Goal: Obtain resource: Download file/media

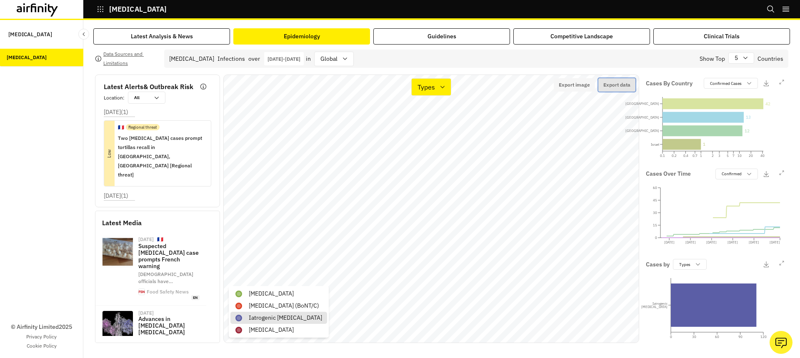
click at [618, 80] on button "Export data" at bounding box center [616, 84] width 37 height 13
click at [292, 315] on p "Iatrogenic [MEDICAL_DATA]" at bounding box center [285, 318] width 73 height 9
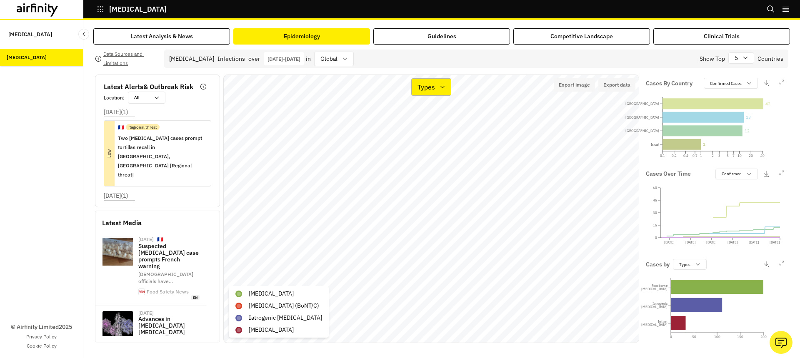
click at [424, 86] on p "Types" at bounding box center [427, 87] width 18 height 10
click at [424, 111] on p "Cases" at bounding box center [427, 111] width 18 height 10
click at [300, 61] on p "[DATE] - [DATE]" at bounding box center [284, 59] width 33 height 6
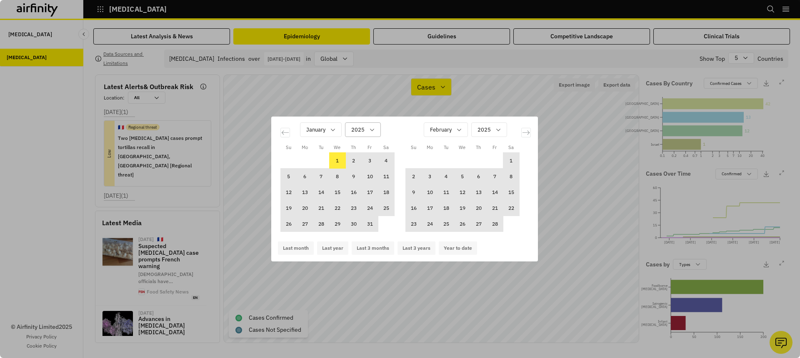
click at [358, 128] on div "Calendar" at bounding box center [357, 130] width 13 height 10
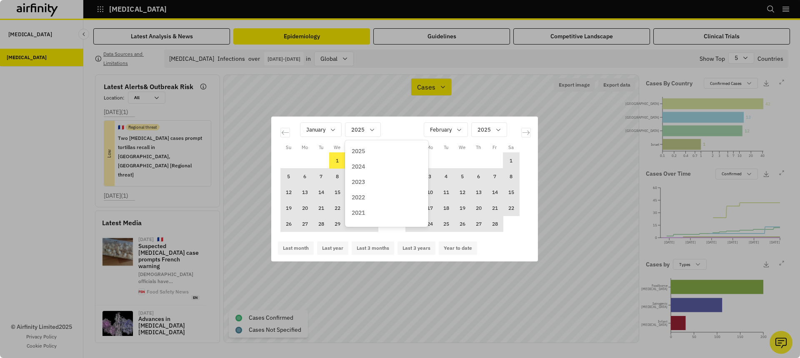
click at [371, 163] on div "2024" at bounding box center [387, 167] width 70 height 9
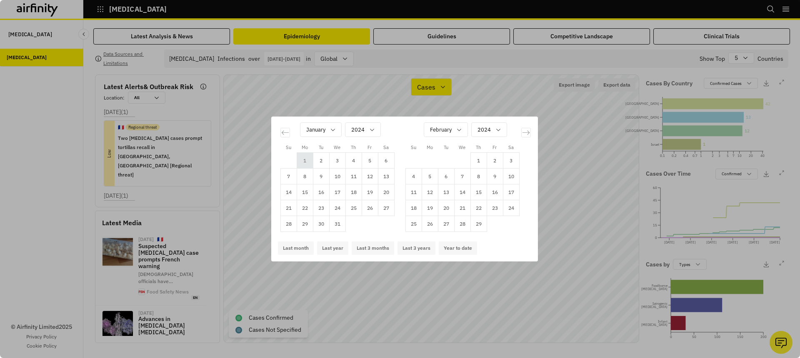
click at [303, 161] on td "1" at bounding box center [305, 161] width 16 height 16
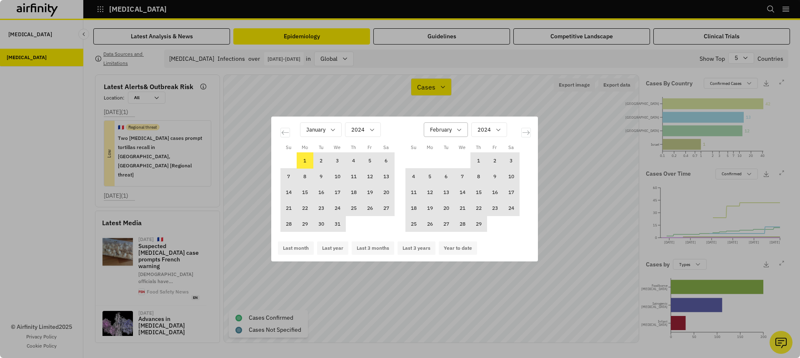
click at [463, 131] on div "February" at bounding box center [446, 130] width 44 height 15
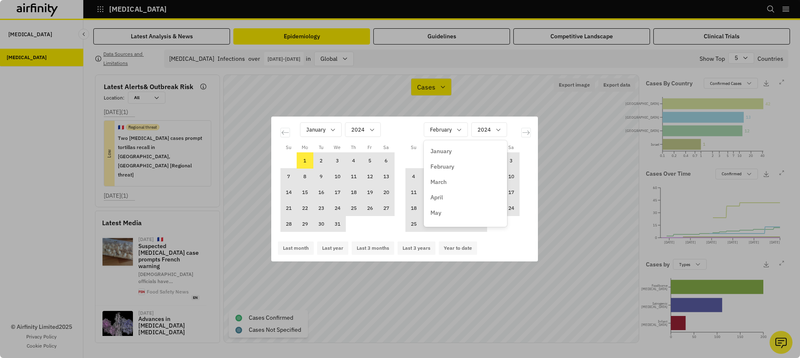
scroll to position [105, 0]
click at [450, 219] on p "December" at bounding box center [445, 216] width 28 height 9
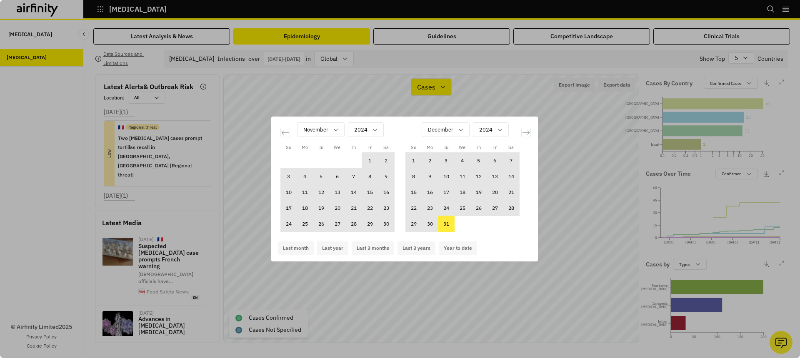
click at [450, 221] on td "31" at bounding box center [446, 224] width 16 height 16
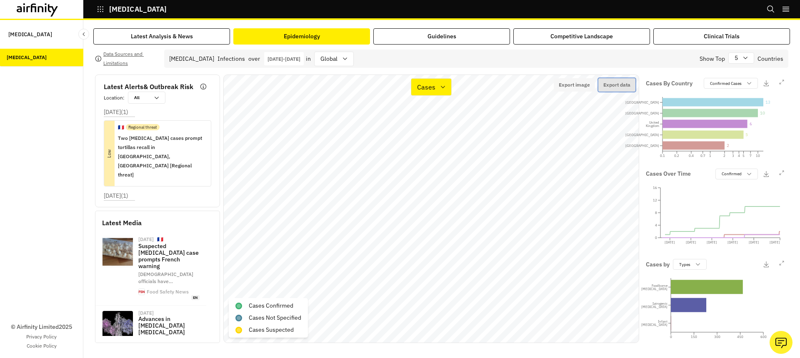
click at [619, 84] on button "Export data" at bounding box center [616, 84] width 37 height 13
click at [300, 58] on p "[DATE] - [DATE]" at bounding box center [284, 59] width 33 height 6
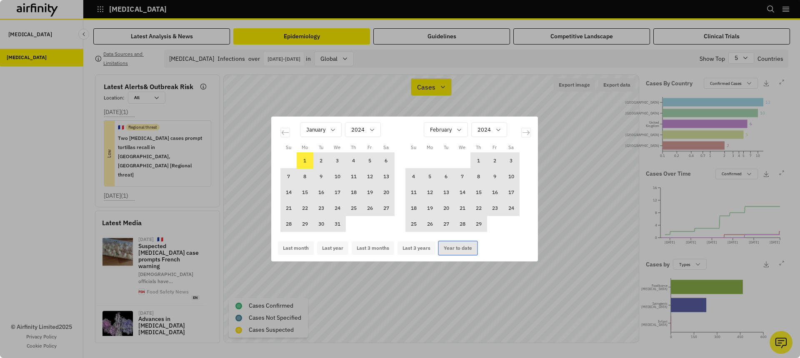
click at [446, 249] on button "Year to date" at bounding box center [458, 248] width 38 height 13
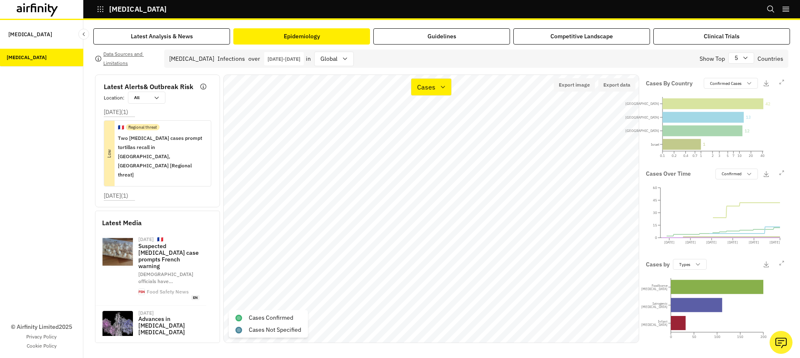
click at [300, 60] on p "[DATE] - [DATE]" at bounding box center [284, 59] width 33 height 6
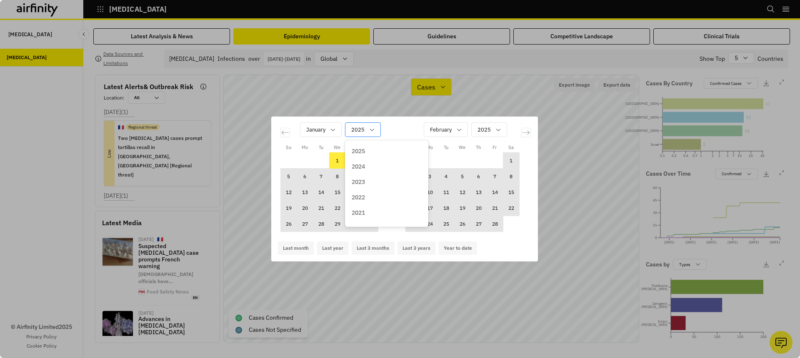
click at [358, 128] on div "Calendar" at bounding box center [357, 130] width 13 height 10
click at [365, 170] on p "2024" at bounding box center [358, 167] width 13 height 9
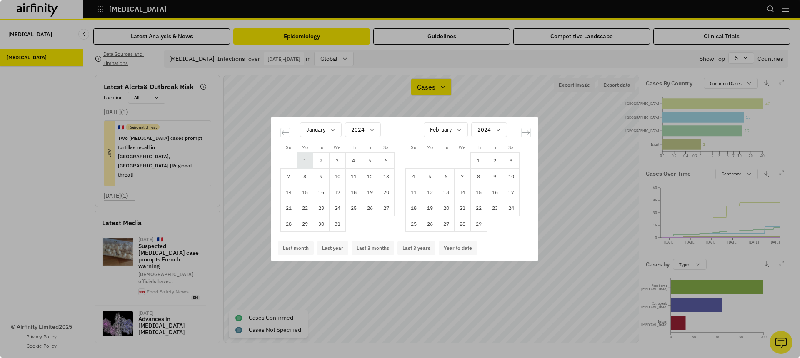
click at [308, 160] on td "1" at bounding box center [305, 161] width 16 height 16
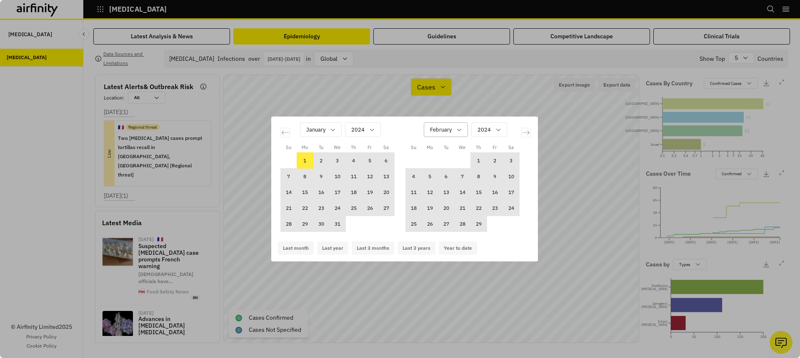
click at [460, 131] on icon "Calendar" at bounding box center [459, 130] width 7 height 7
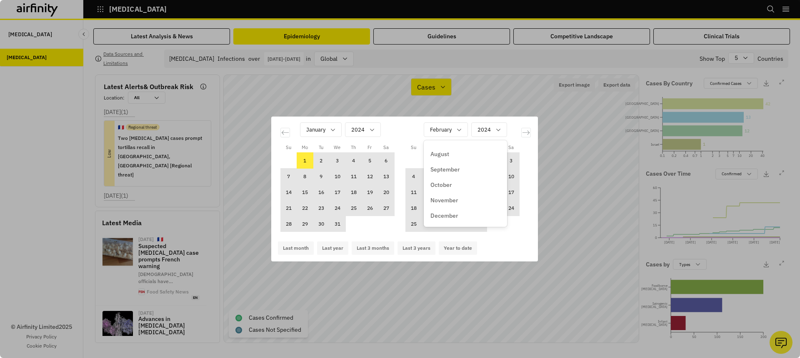
click at [451, 218] on p "December" at bounding box center [445, 216] width 28 height 9
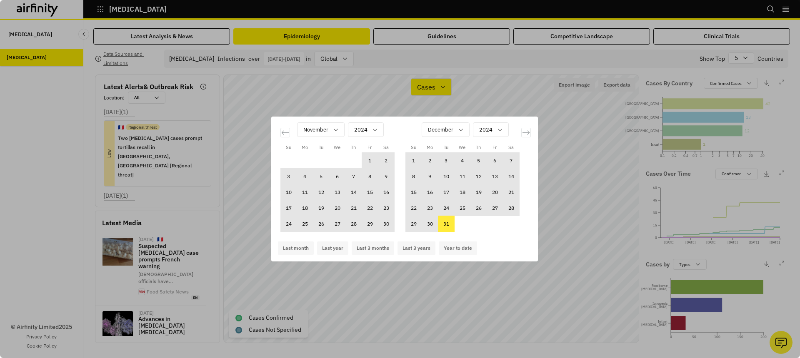
click at [445, 225] on td "31" at bounding box center [446, 224] width 16 height 16
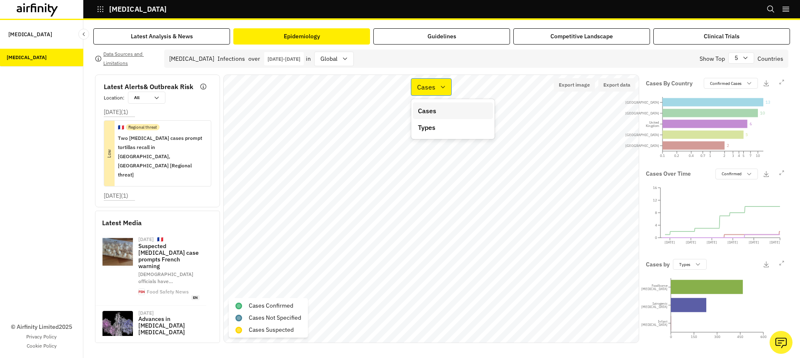
click at [432, 88] on p "Cases" at bounding box center [426, 87] width 18 height 10
click at [434, 131] on p "Types" at bounding box center [427, 128] width 18 height 10
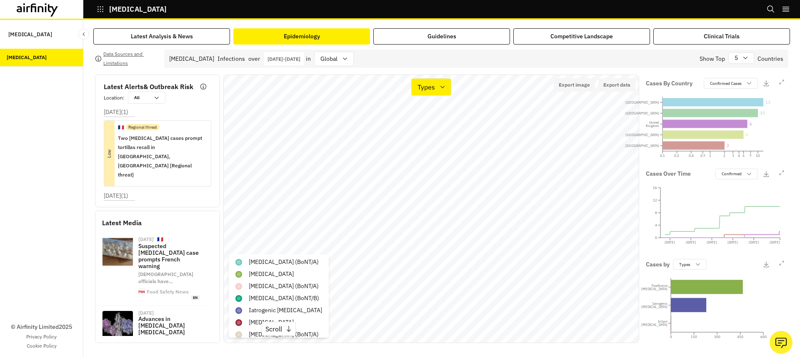
click at [371, 13] on div "[MEDICAL_DATA] Bookmarks Settings Logout" at bounding box center [400, 10] width 800 height 20
click at [522, 3] on div "[MEDICAL_DATA] Bookmarks Settings Logout" at bounding box center [400, 10] width 800 height 20
click at [424, 84] on p "Types" at bounding box center [427, 87] width 18 height 10
click at [424, 111] on p "Cases" at bounding box center [427, 111] width 18 height 10
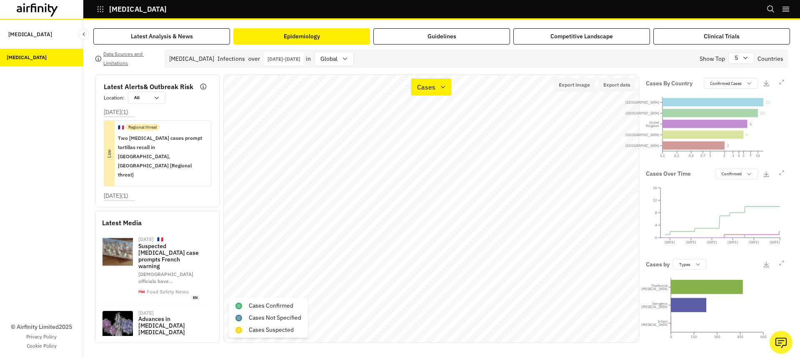
click at [300, 57] on p "[DATE] - [DATE]" at bounding box center [284, 59] width 33 height 6
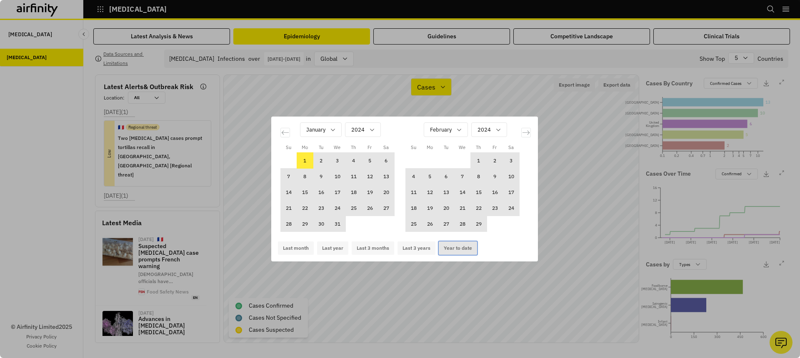
click at [458, 251] on button "Year to date" at bounding box center [458, 248] width 38 height 13
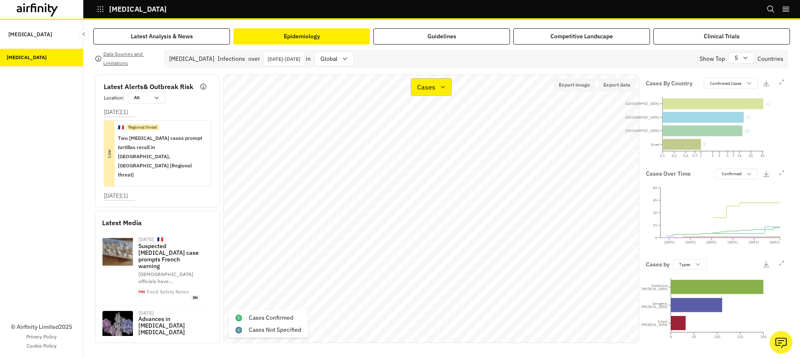
click at [423, 90] on p "Cases" at bounding box center [426, 87] width 18 height 10
click at [428, 126] on p "Types" at bounding box center [427, 128] width 18 height 10
click at [422, 88] on p "Types" at bounding box center [427, 87] width 18 height 10
click at [425, 112] on p "Cases" at bounding box center [427, 111] width 18 height 10
click at [288, 56] on p "[DATE] - [DATE]" at bounding box center [284, 59] width 33 height 6
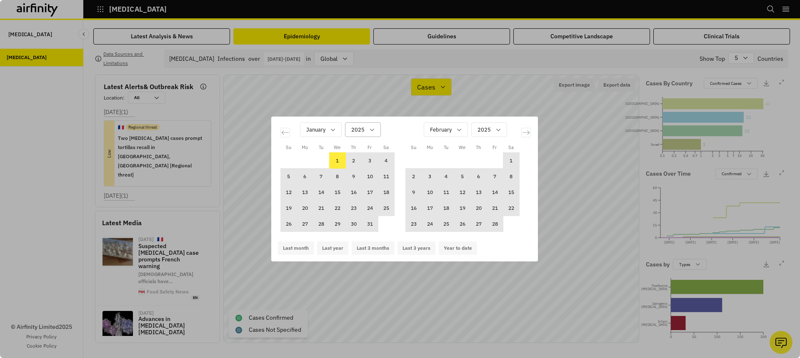
click at [358, 132] on div "Calendar" at bounding box center [357, 130] width 13 height 10
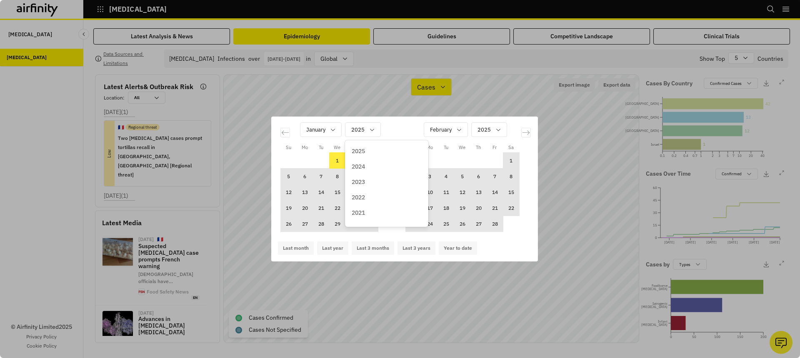
click at [365, 163] on p "2024" at bounding box center [358, 167] width 13 height 9
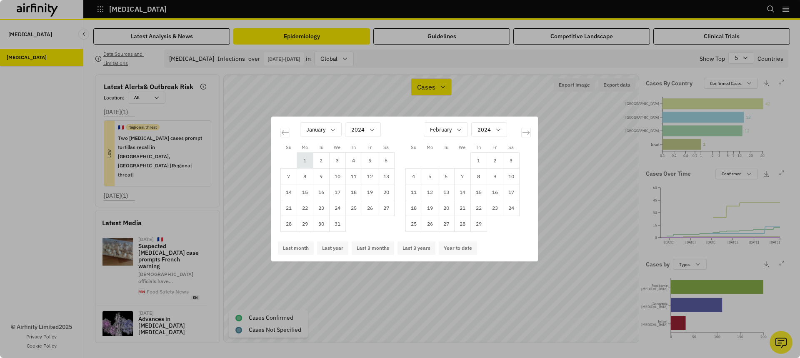
click at [305, 157] on td "1" at bounding box center [305, 161] width 16 height 16
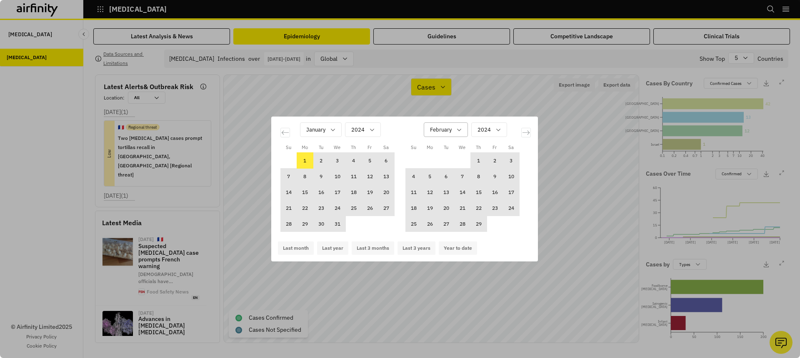
click at [432, 134] on div "Calendar" at bounding box center [441, 130] width 22 height 10
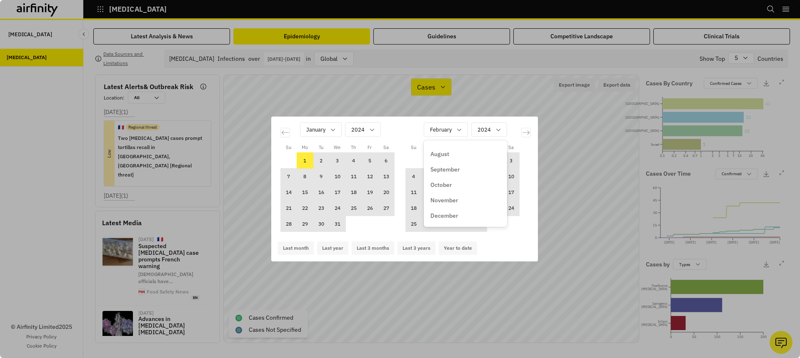
click at [445, 221] on div "December" at bounding box center [466, 215] width 80 height 15
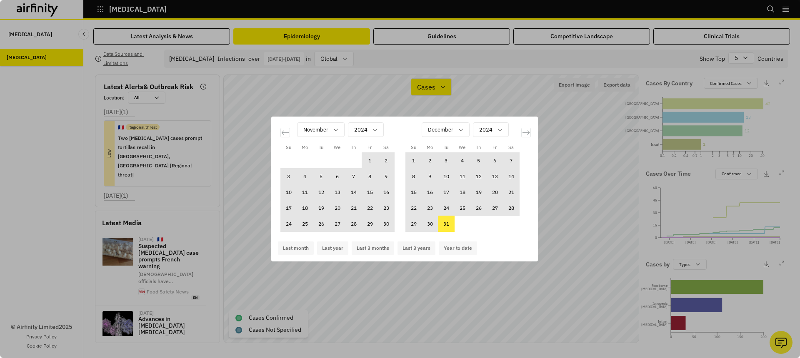
click at [447, 223] on td "31" at bounding box center [446, 224] width 16 height 16
